Goal: Information Seeking & Learning: Learn about a topic

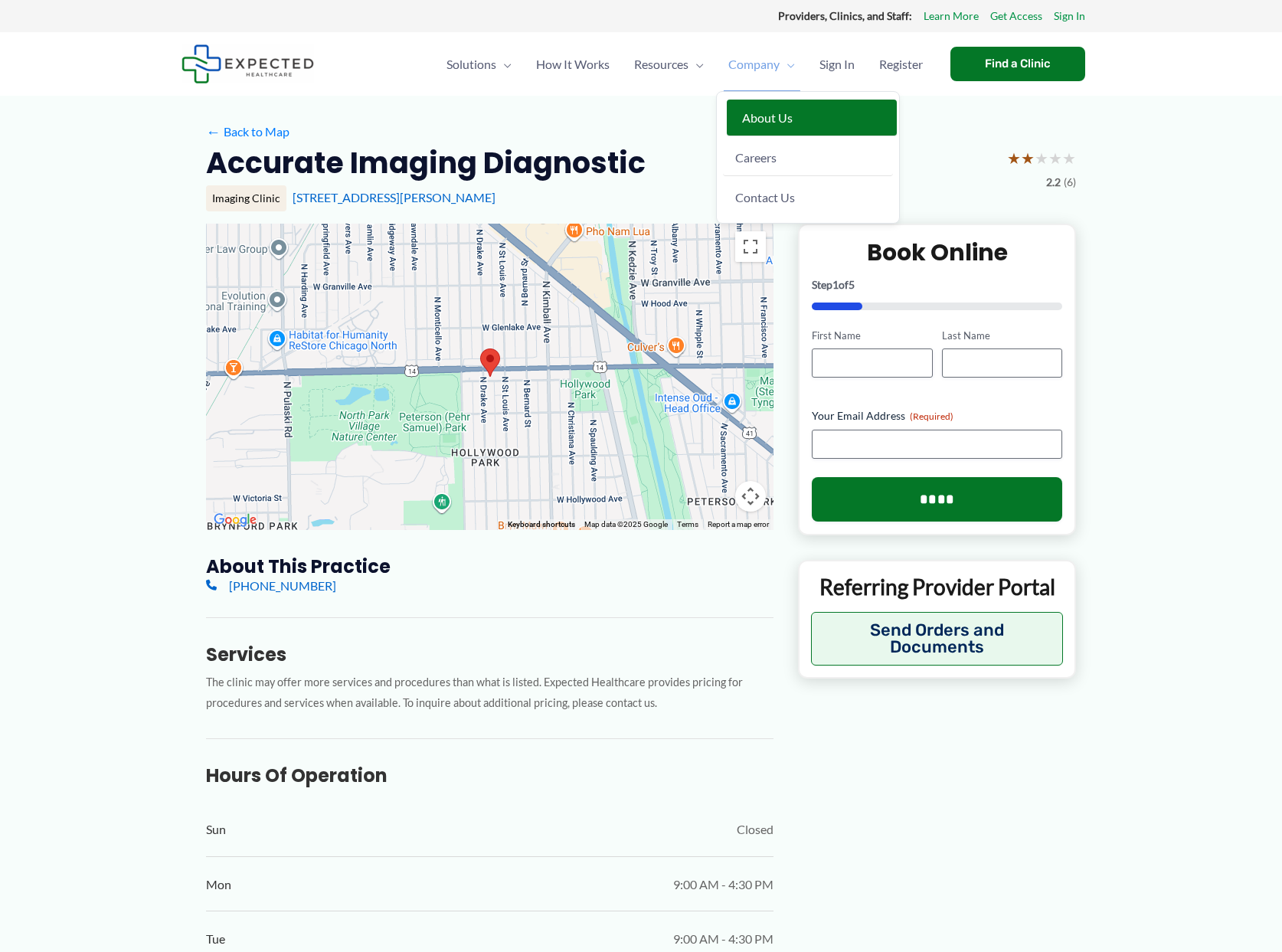
click at [772, 116] on span "About Us" at bounding box center [768, 117] width 51 height 15
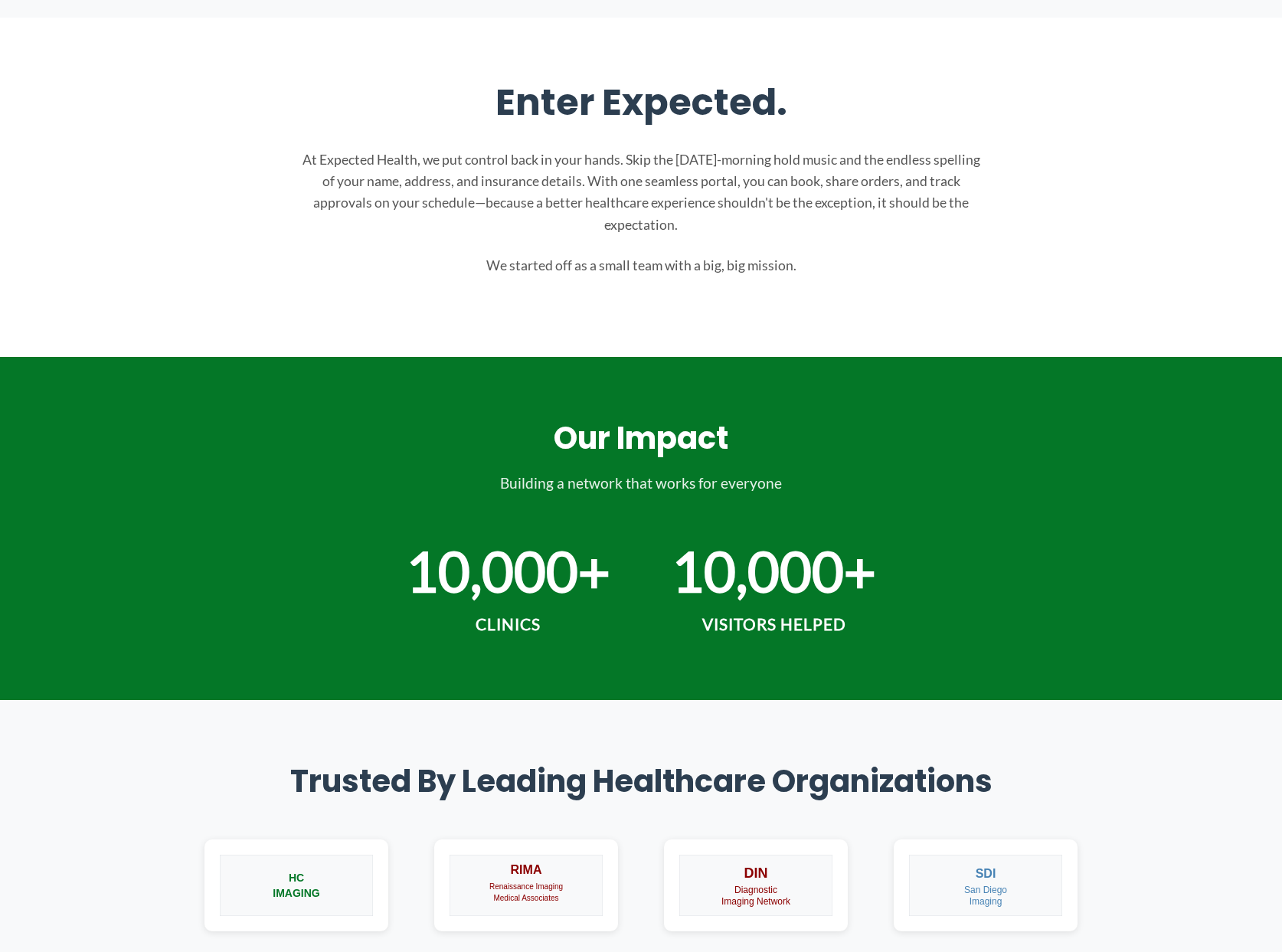
scroll to position [689, 0]
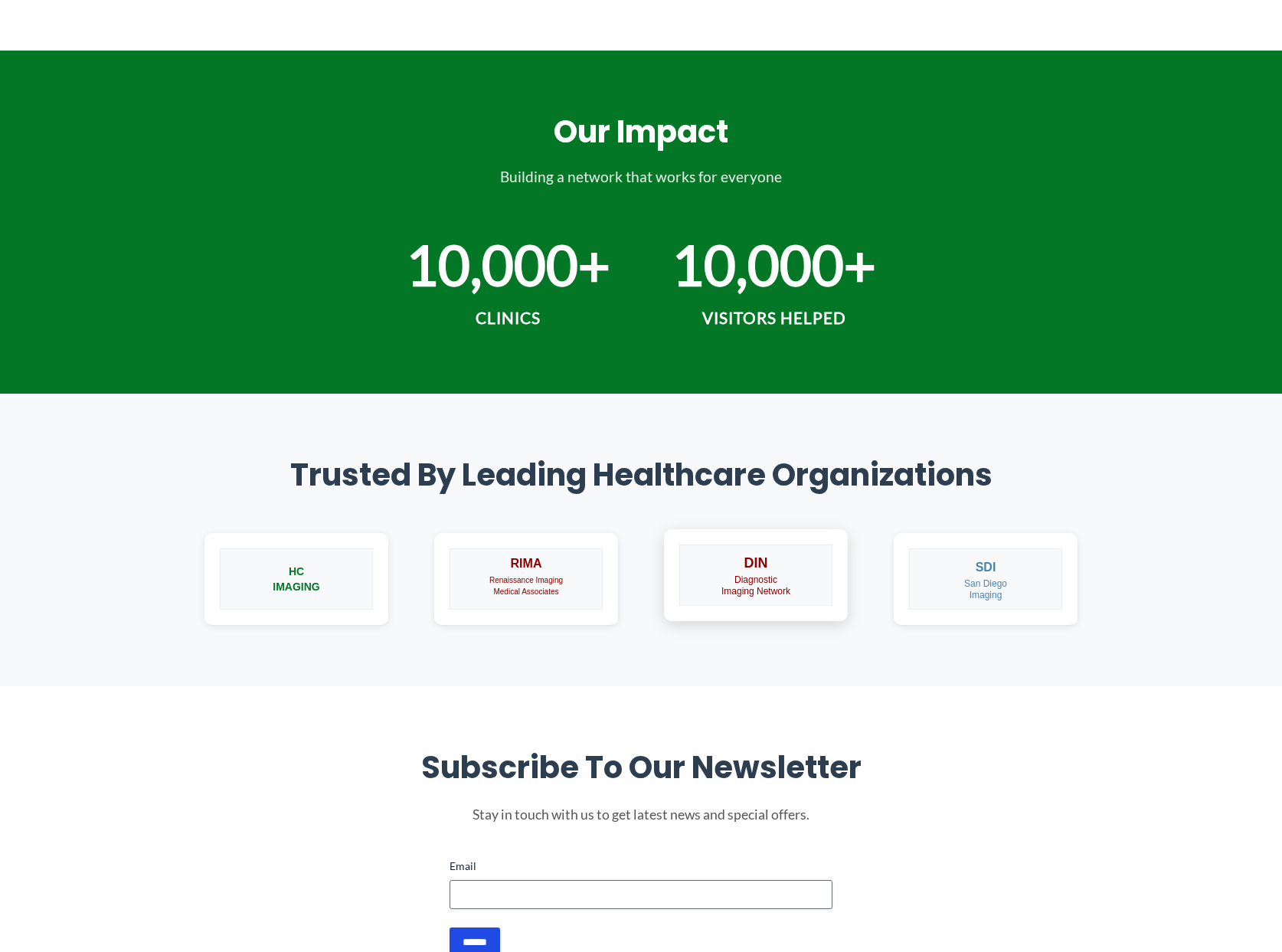
click at [748, 588] on img at bounding box center [756, 575] width 153 height 61
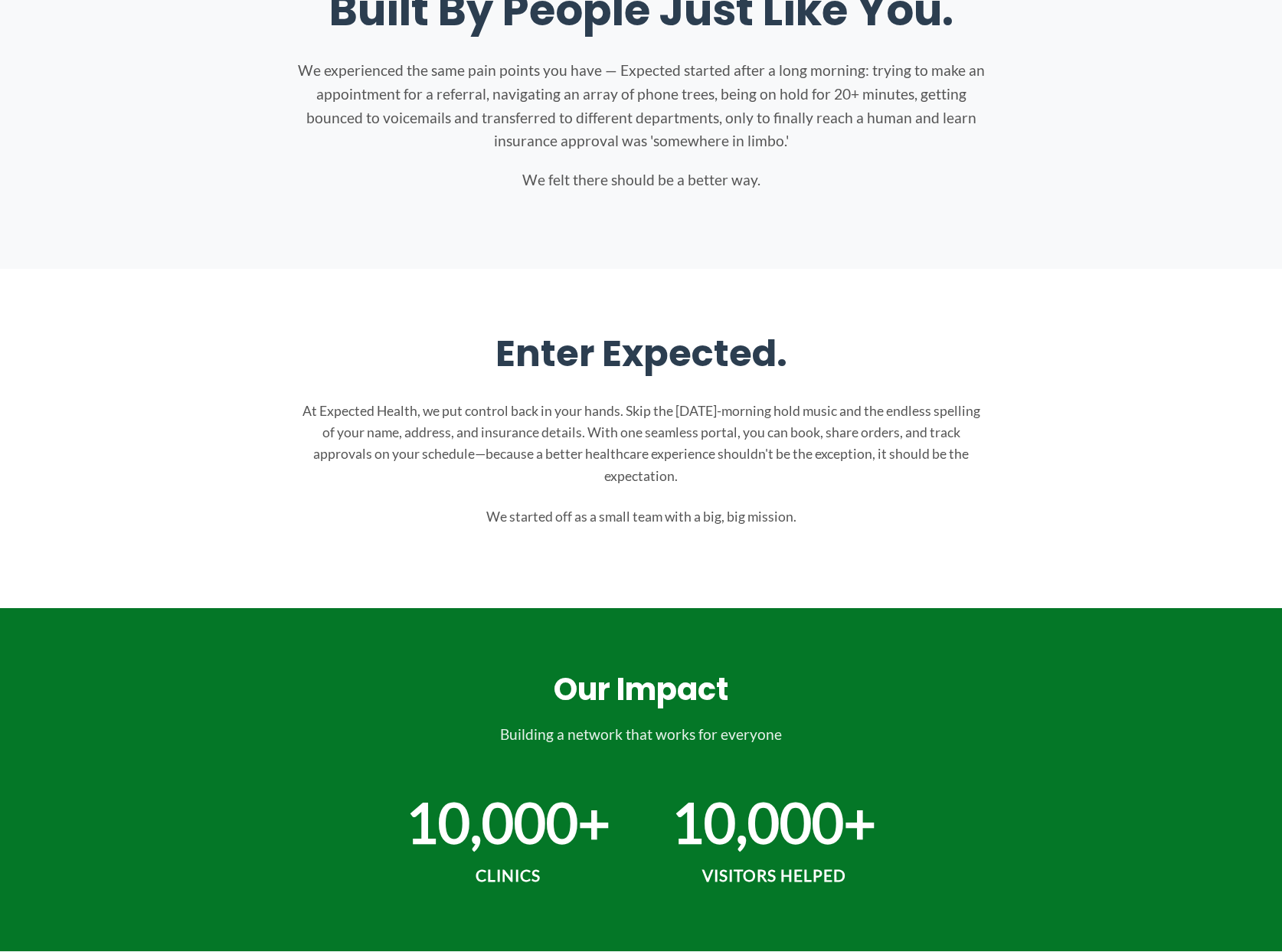
scroll to position [0, 0]
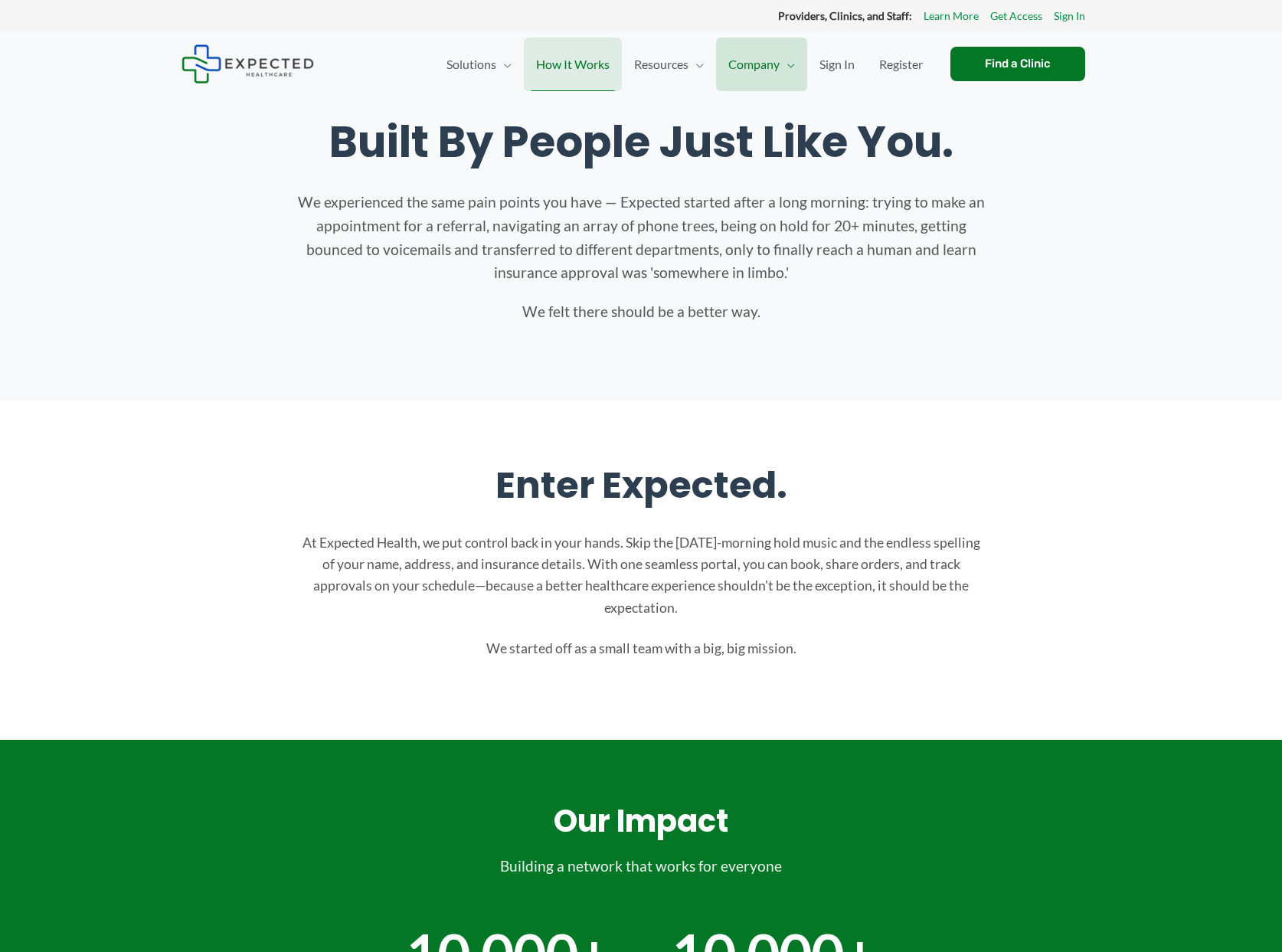
click at [545, 63] on span "How It Works" at bounding box center [572, 64] width 74 height 54
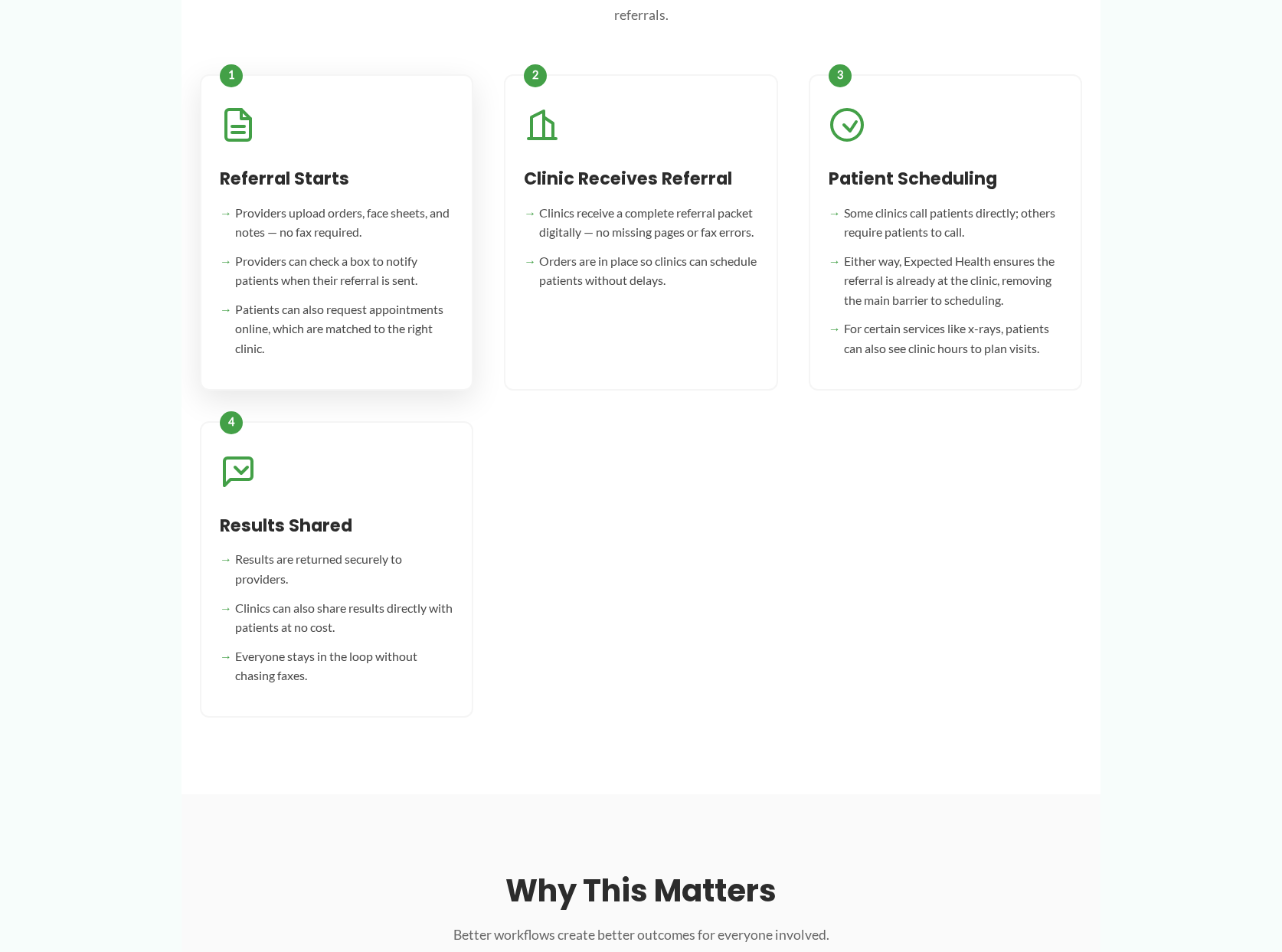
scroll to position [459, 0]
